Goal: Task Accomplishment & Management: Manage account settings

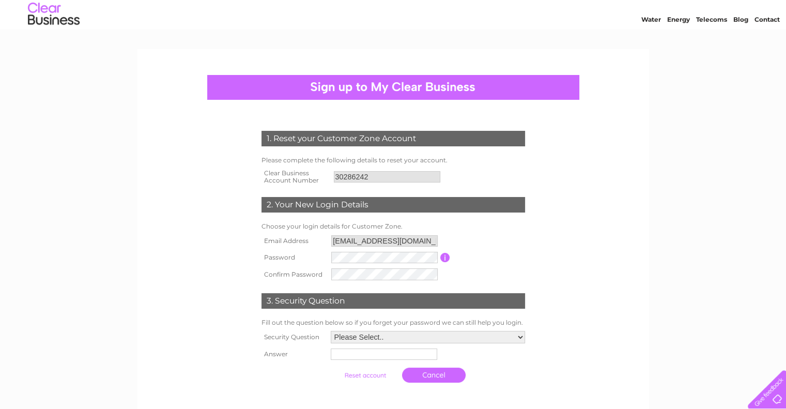
scroll to position [52, 0]
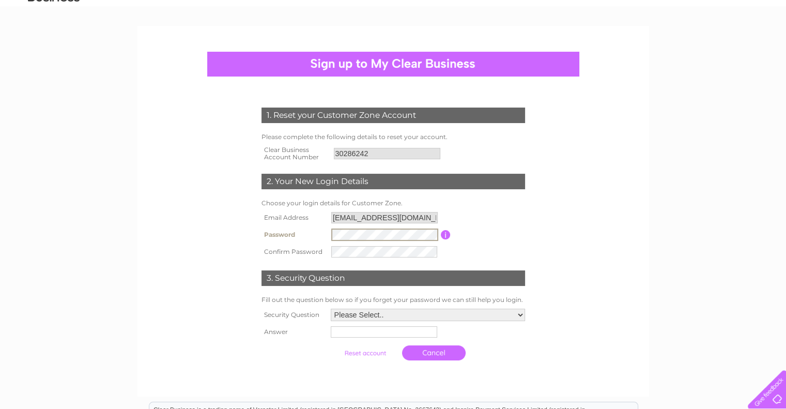
click at [302, 224] on th "Email Address" at bounding box center [294, 217] width 70 height 17
click at [354, 313] on select "Please Select.. In what town or city was your first job? In what town or city d…" at bounding box center [428, 314] width 194 height 12
select select "1"
click at [330, 308] on select "Please Select.. In what town or city was your first job? In what town or city d…" at bounding box center [427, 313] width 195 height 13
click at [367, 334] on input "text" at bounding box center [384, 331] width 107 height 12
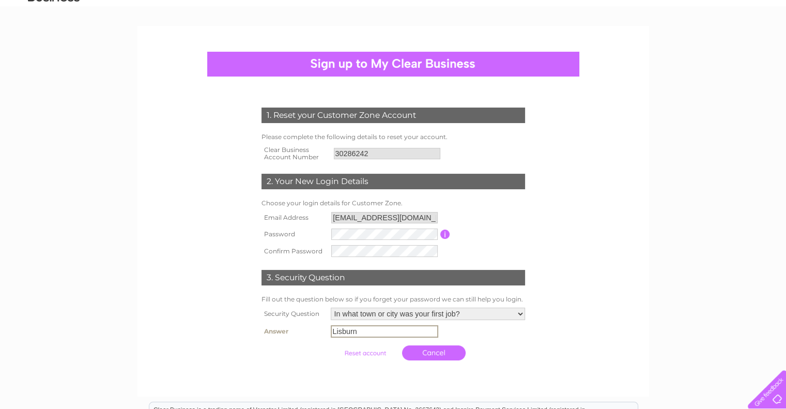
type input "Lisburn"
drag, startPoint x: 580, startPoint y: 225, endPoint x: 572, endPoint y: 230, distance: 8.6
click at [581, 225] on form "1. Reset your Customer Zone Account Please complete the following details to re…" at bounding box center [393, 236] width 492 height 298
click at [279, 234] on tr "Password Password must be at least 6 characters long" at bounding box center [393, 235] width 269 height 18
click at [289, 347] on th at bounding box center [293, 352] width 69 height 25
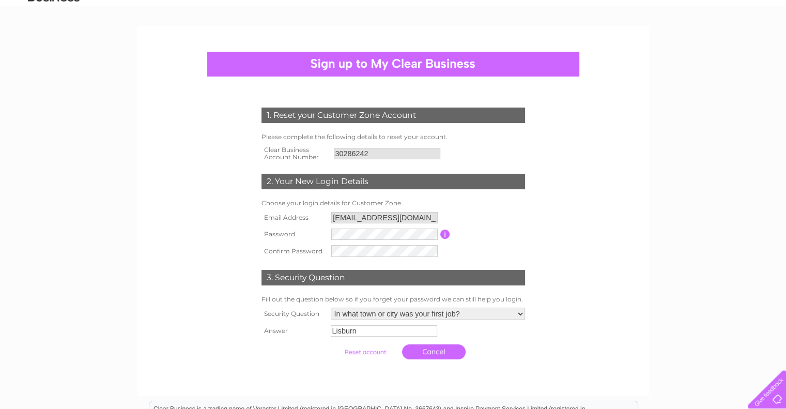
click at [359, 353] on input "submit" at bounding box center [365, 352] width 64 height 14
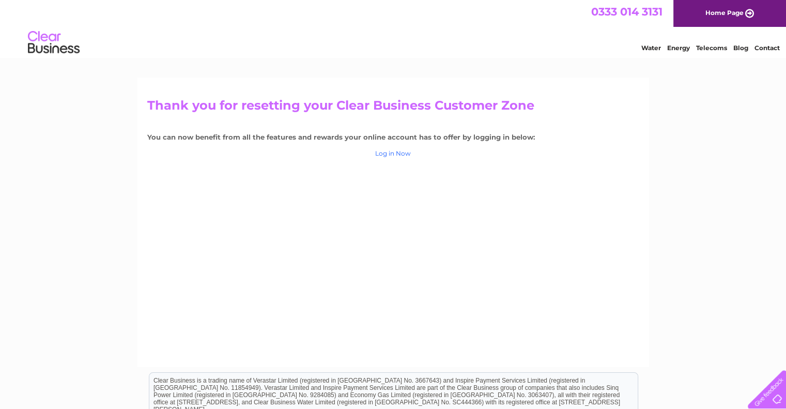
click at [393, 156] on link "Log in Now" at bounding box center [393, 153] width 36 height 8
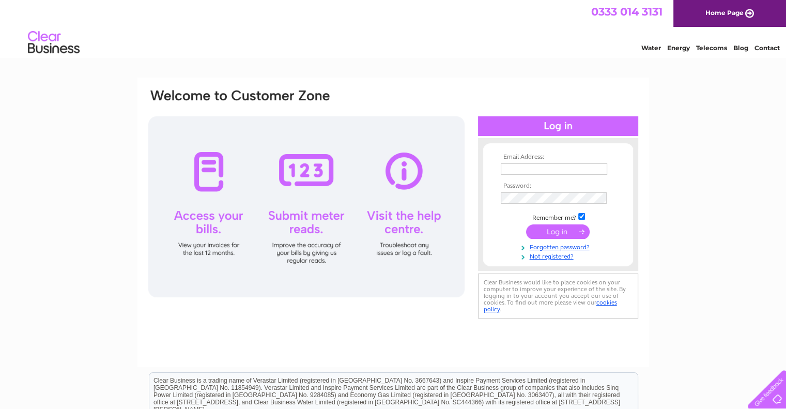
type input "[EMAIL_ADDRESS][DOMAIN_NAME]"
click at [549, 231] on input "submit" at bounding box center [558, 231] width 64 height 14
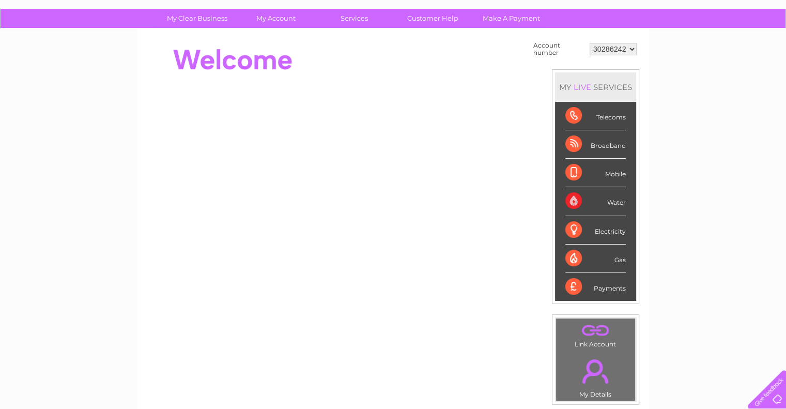
scroll to position [52, 0]
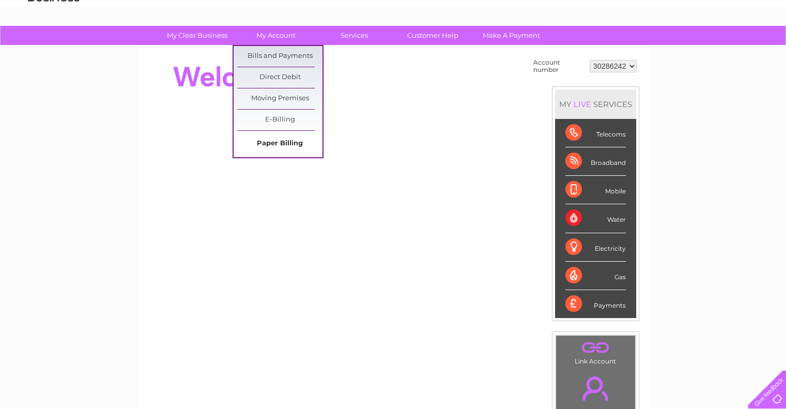
click at [287, 141] on link "Paper Billing" at bounding box center [279, 143] width 85 height 21
click at [282, 108] on link "Moving Premises" at bounding box center [279, 98] width 85 height 21
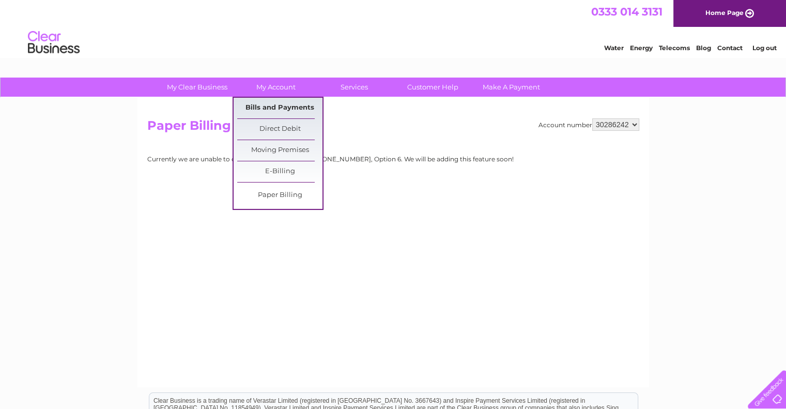
click at [268, 105] on link "Bills and Payments" at bounding box center [279, 108] width 85 height 21
click at [269, 105] on link "Bills and Payments" at bounding box center [279, 108] width 85 height 21
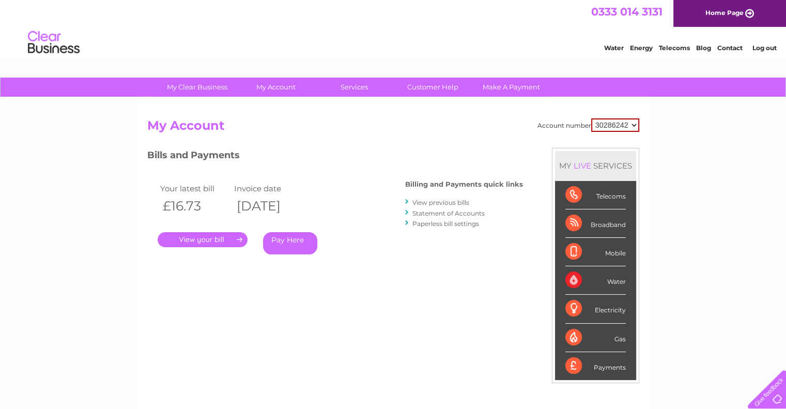
click at [442, 198] on link "View previous bills" at bounding box center [440, 202] width 57 height 8
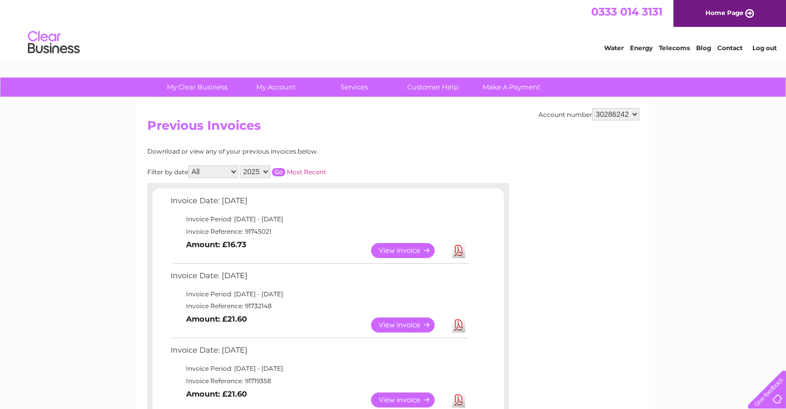
click at [264, 171] on select "2025 2024 2023" at bounding box center [255, 171] width 30 height 12
click at [241, 165] on select "2025 2024 2023" at bounding box center [255, 171] width 30 height 12
click at [280, 171] on input "button" at bounding box center [278, 172] width 13 height 8
click at [266, 167] on select "2025 2024 2023" at bounding box center [255, 171] width 30 height 12
click at [241, 165] on select "2025 2024 2023" at bounding box center [255, 171] width 30 height 12
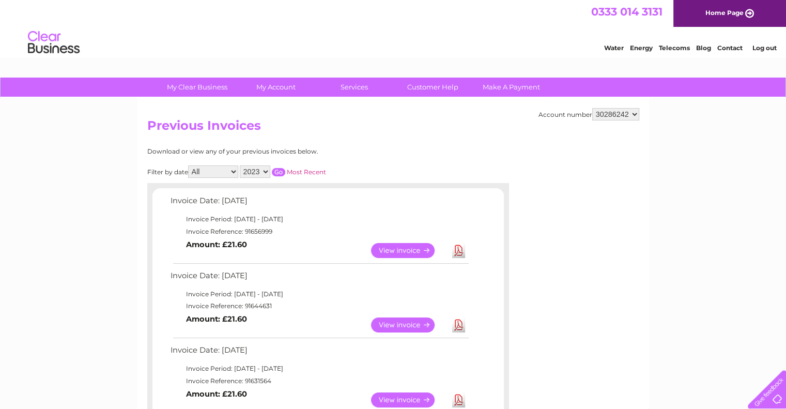
click at [283, 173] on input "button" at bounding box center [278, 172] width 13 height 8
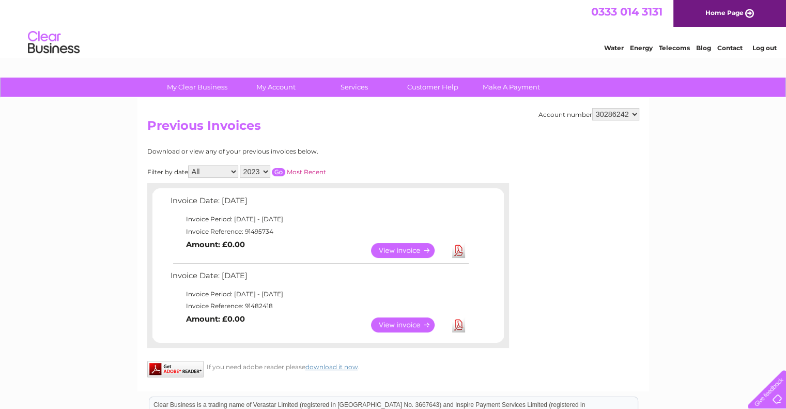
click at [269, 169] on select "2025 2024 2023" at bounding box center [255, 171] width 30 height 12
select select "2024"
click at [241, 165] on select "2025 2024 2023" at bounding box center [255, 171] width 30 height 12
click at [281, 173] on input "button" at bounding box center [278, 172] width 13 height 8
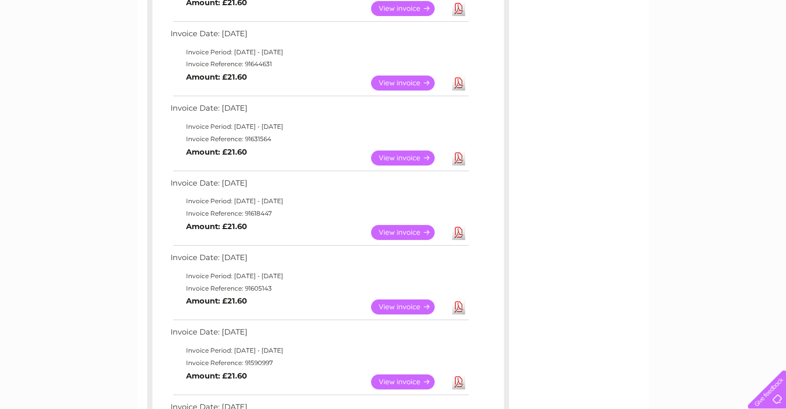
scroll to position [258, 0]
